Goal: Navigation & Orientation: Understand site structure

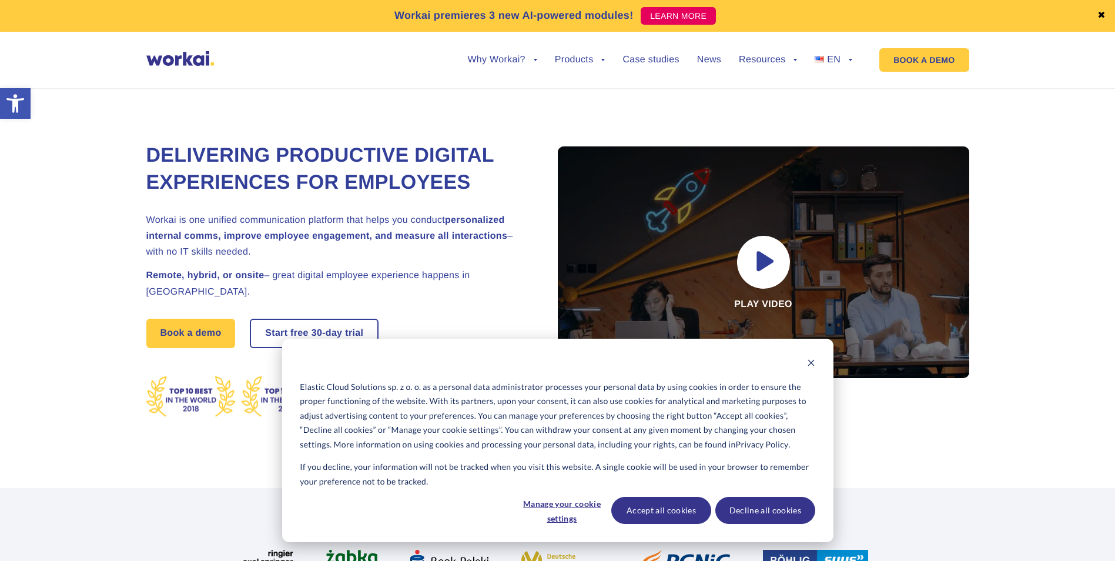
click at [805, 362] on div "Cookie banner" at bounding box center [557, 364] width 515 height 15
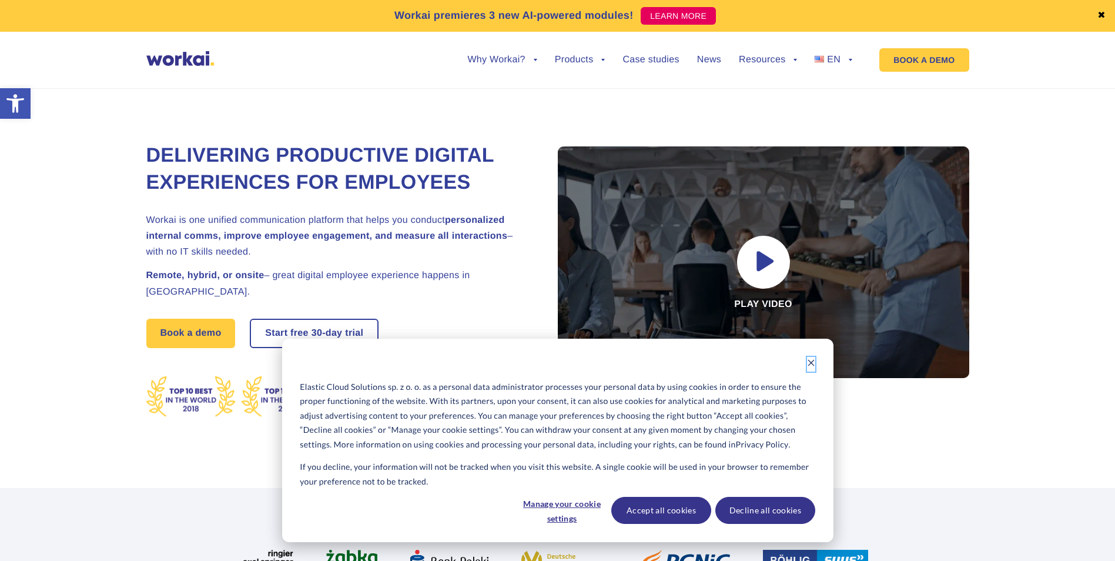
click at [808, 361] on icon "Dismiss cookie banner" at bounding box center [811, 363] width 8 height 8
